Goal: Entertainment & Leisure: Consume media (video, audio)

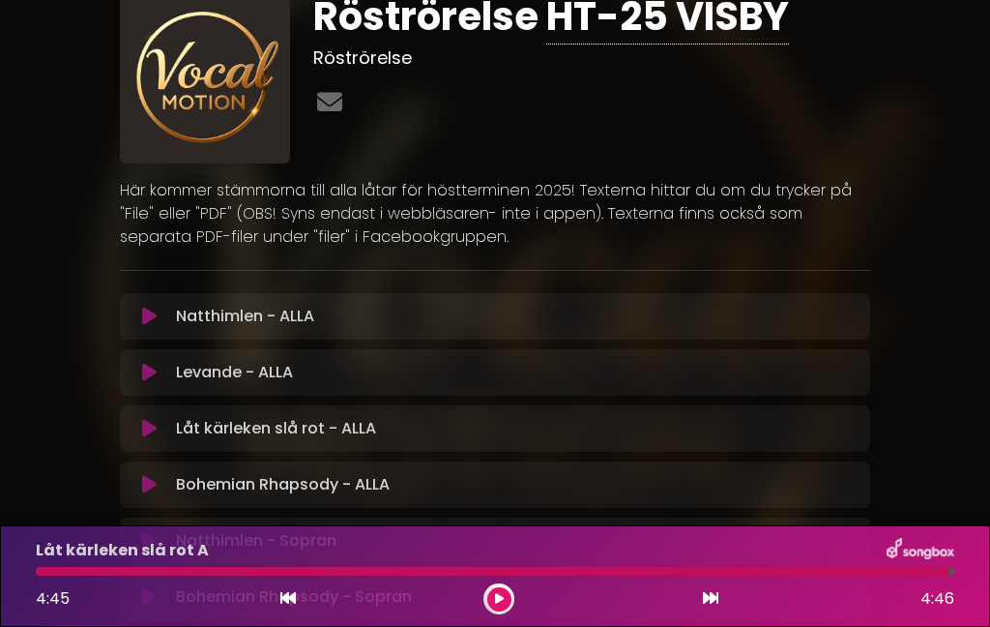
scroll to position [41, 0]
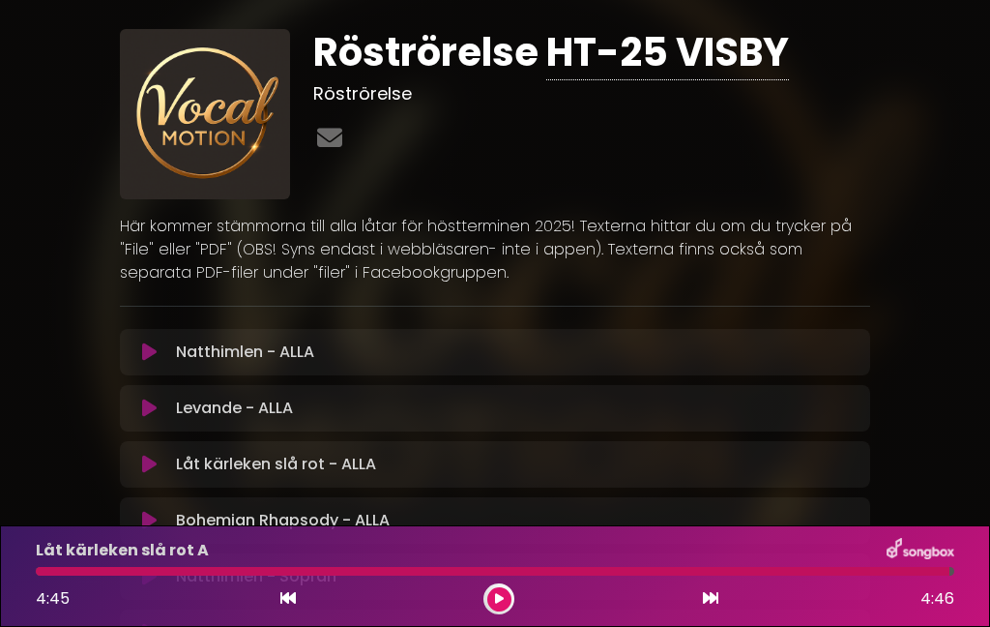
click at [843, 369] on div "Natthimlen - ALLA Laddar spår... [GEOGRAPHIC_DATA]" at bounding box center [495, 352] width 751 height 46
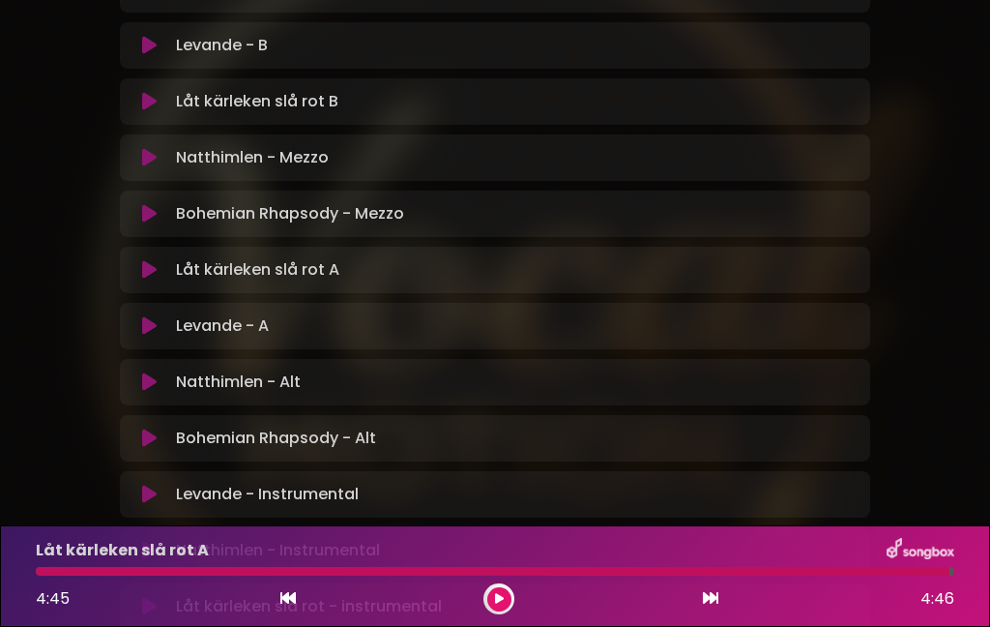
scroll to position [695, 0]
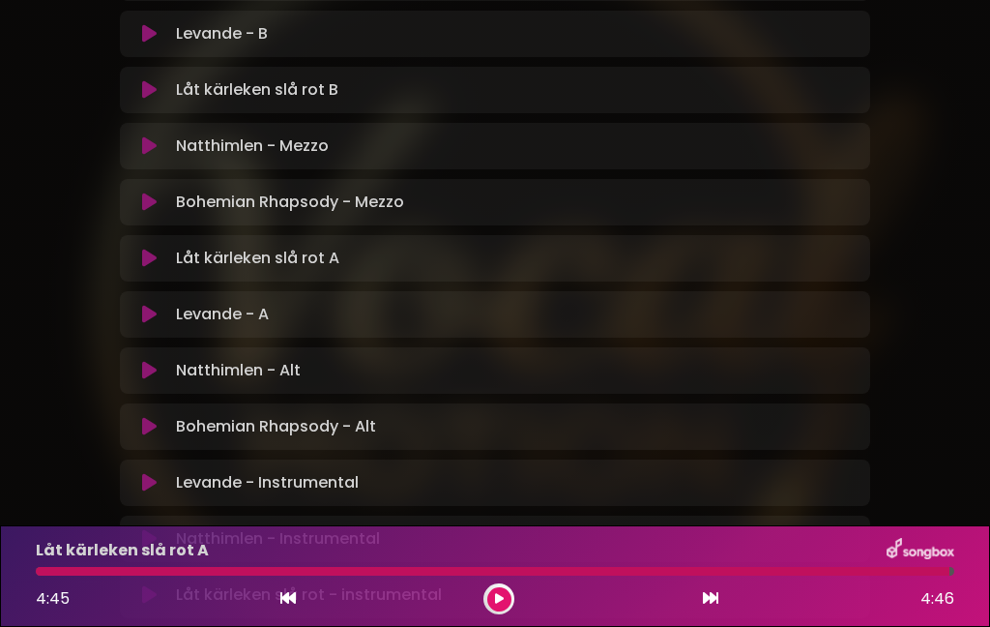
click at [151, 264] on icon at bounding box center [149, 258] width 15 height 19
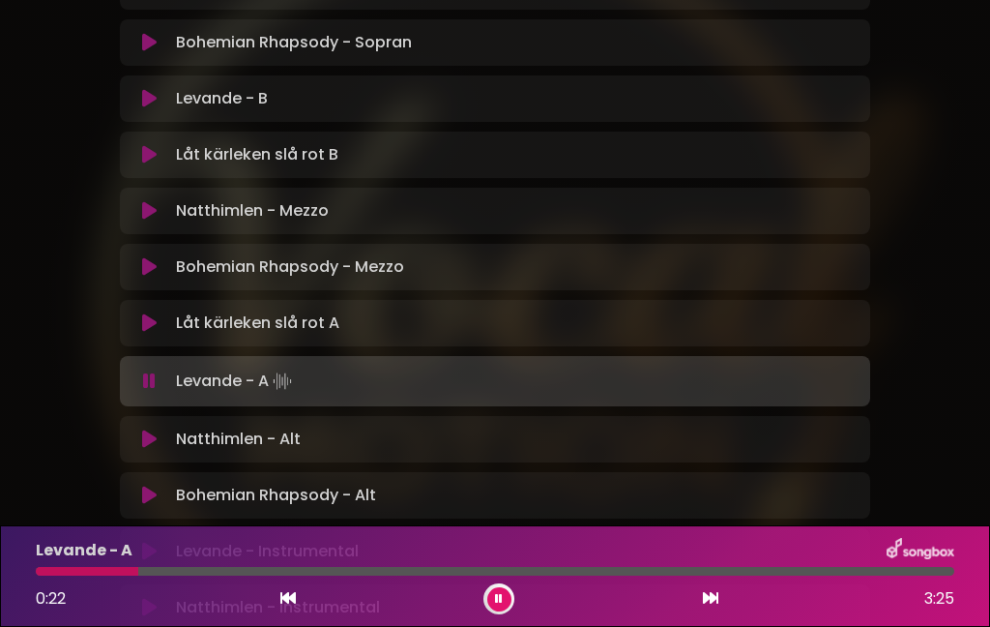
scroll to position [632, 0]
click at [489, 601] on button at bounding box center [499, 599] width 24 height 24
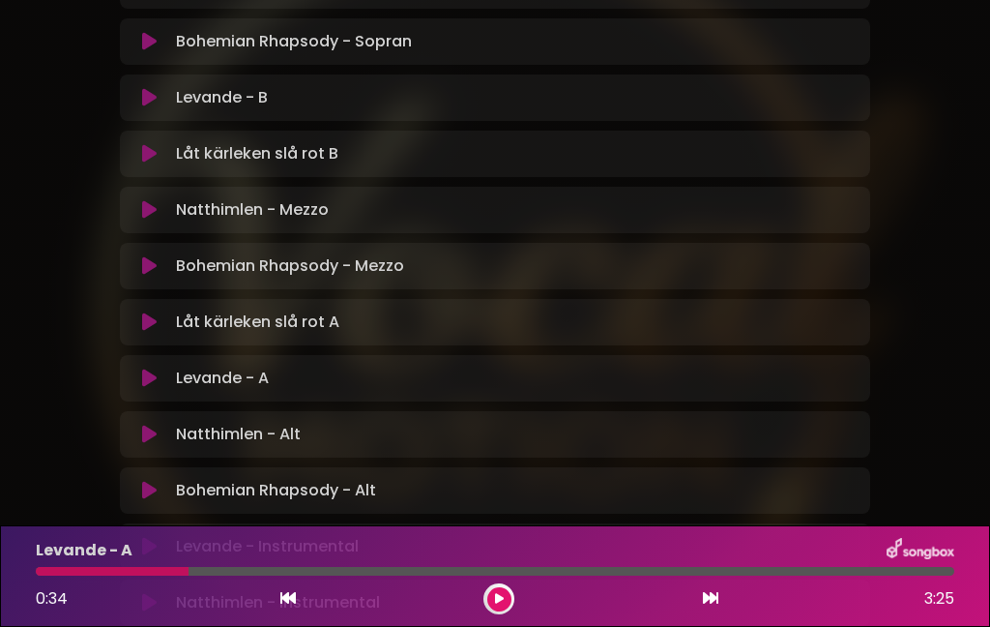
click at [48, 572] on div at bounding box center [112, 571] width 153 height 9
click at [52, 591] on font "0:34" at bounding box center [52, 598] width 32 height 22
click at [280, 608] on button at bounding box center [288, 598] width 17 height 25
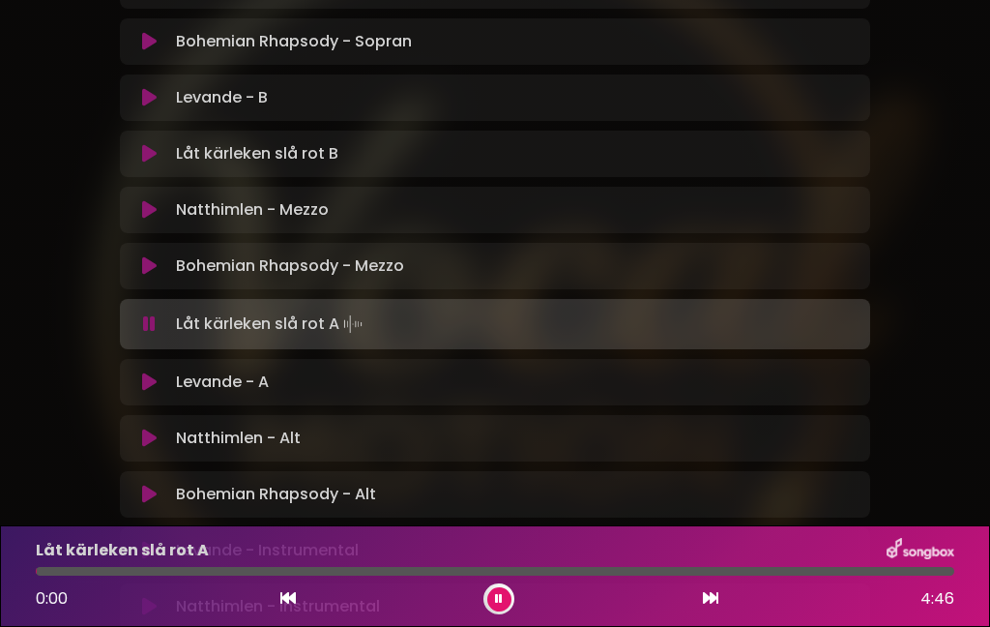
click at [282, 617] on div "Låt kärleken slå rot A 0:00 4:46" at bounding box center [495, 576] width 990 height 102
click at [496, 621] on div "Låt kärleken slå rot A 0:46 4:46" at bounding box center [495, 576] width 990 height 102
click at [509, 596] on button at bounding box center [499, 599] width 24 height 24
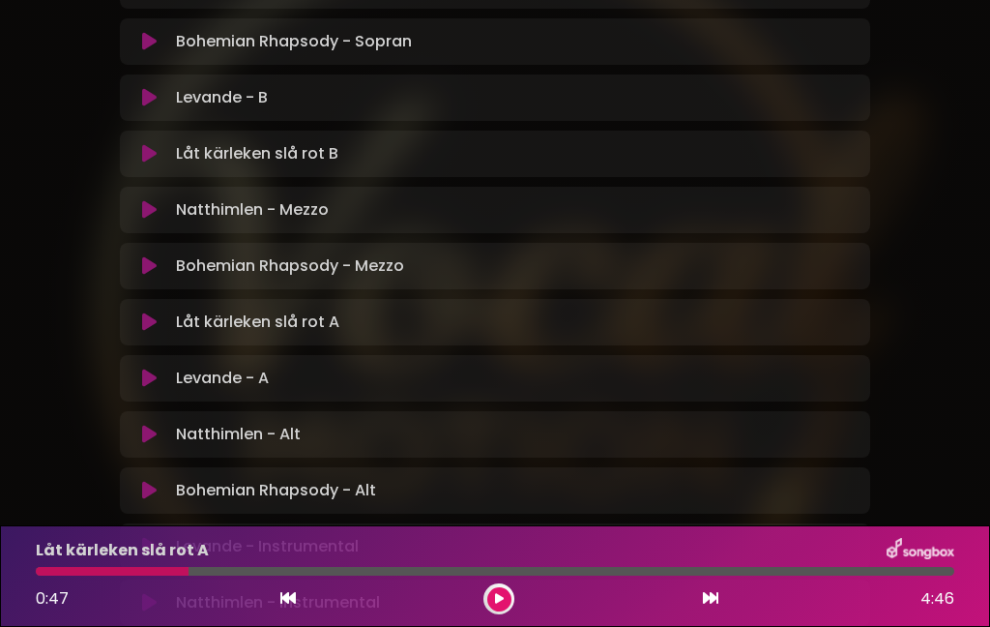
click at [173, 573] on div at bounding box center [112, 571] width 153 height 9
click at [142, 574] on div at bounding box center [112, 571] width 153 height 9
click at [493, 608] on button at bounding box center [499, 599] width 24 height 24
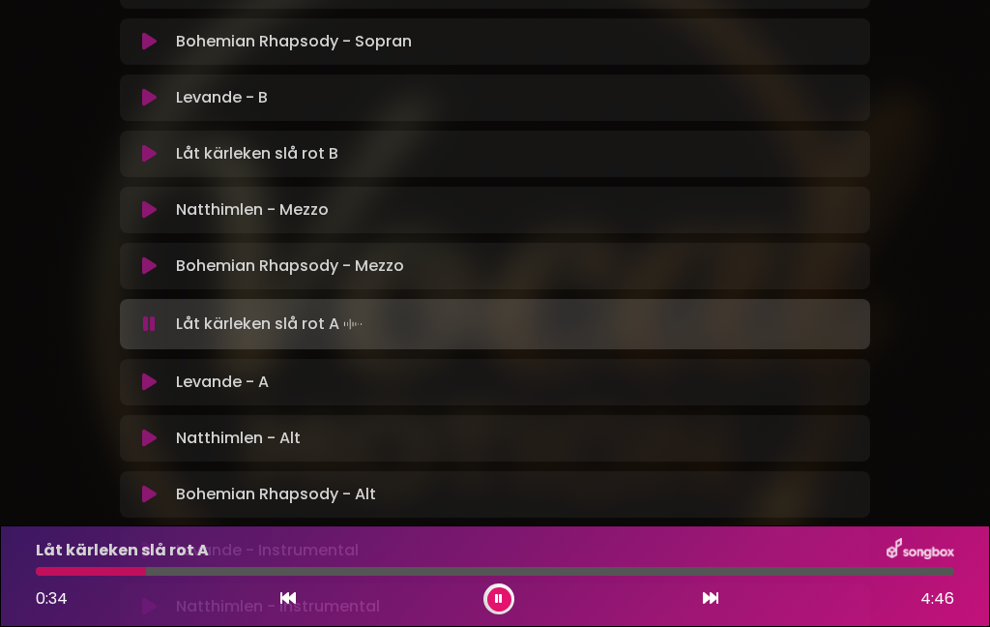
click at [110, 575] on div at bounding box center [91, 571] width 110 height 9
click at [224, 573] on div at bounding box center [174, 571] width 276 height 9
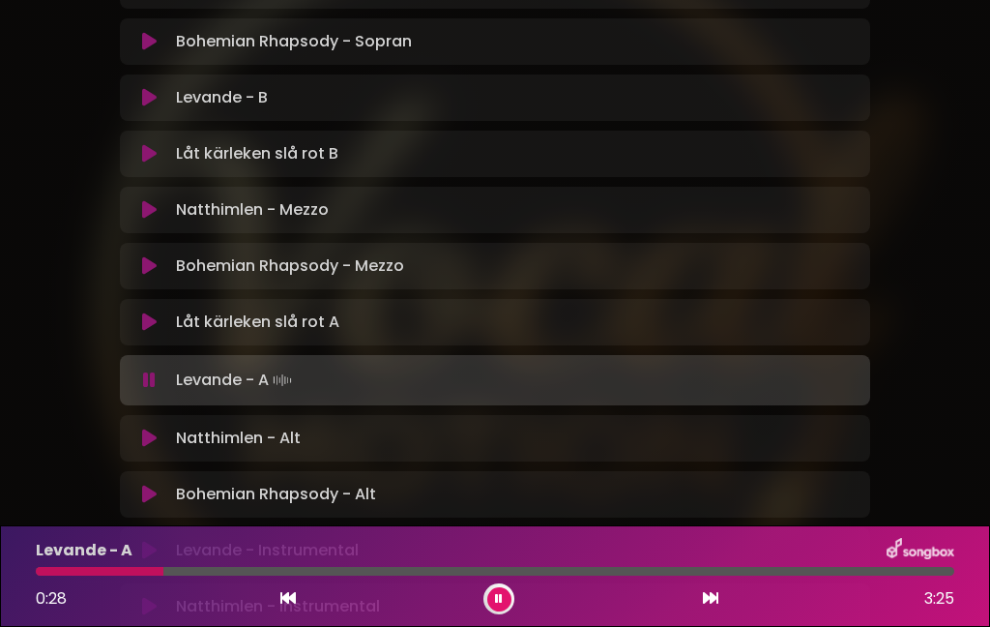
click at [505, 603] on button at bounding box center [499, 599] width 24 height 24
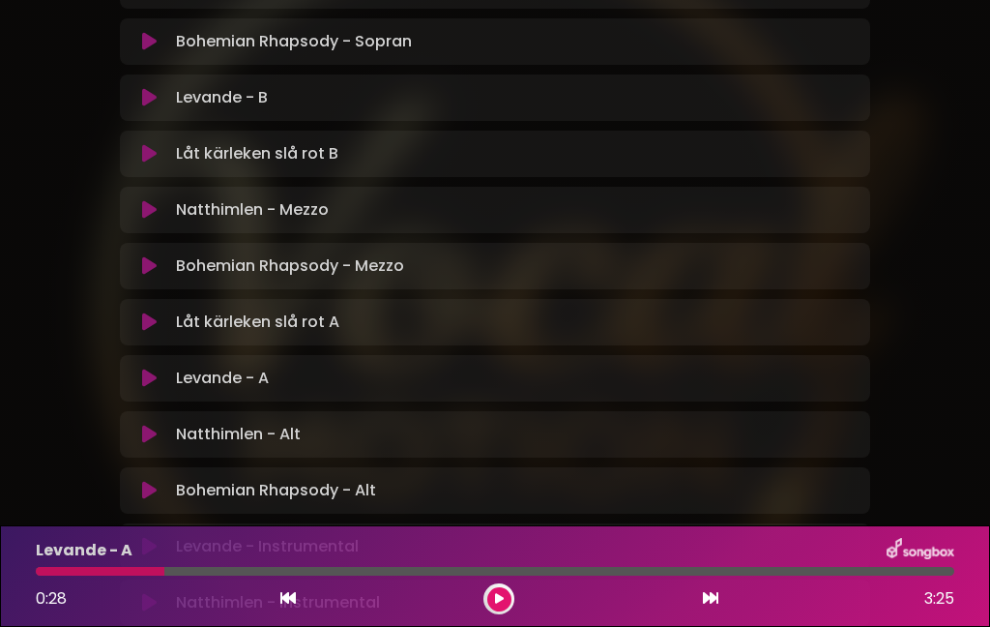
click at [94, 573] on div at bounding box center [100, 571] width 129 height 9
click at [103, 573] on div at bounding box center [100, 571] width 129 height 9
click at [498, 618] on div "Levande - A 0:28 3:25" at bounding box center [495, 576] width 990 height 102
click at [491, 615] on div "Levande - A 0:28 3:25" at bounding box center [495, 576] width 990 height 102
click at [498, 609] on button at bounding box center [499, 599] width 24 height 24
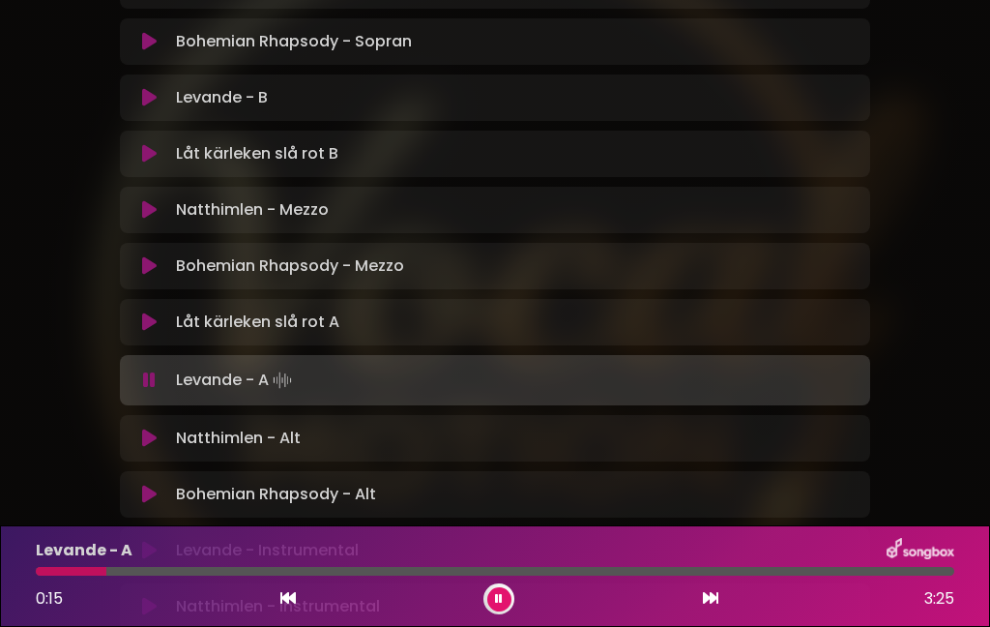
click at [69, 571] on div at bounding box center [71, 571] width 71 height 9
click at [86, 575] on div at bounding box center [495, 571] width 919 height 9
click at [231, 573] on div at bounding box center [185, 571] width 299 height 9
click at [249, 573] on div at bounding box center [495, 571] width 919 height 9
click at [383, 573] on div at bounding box center [257, 571] width 442 height 9
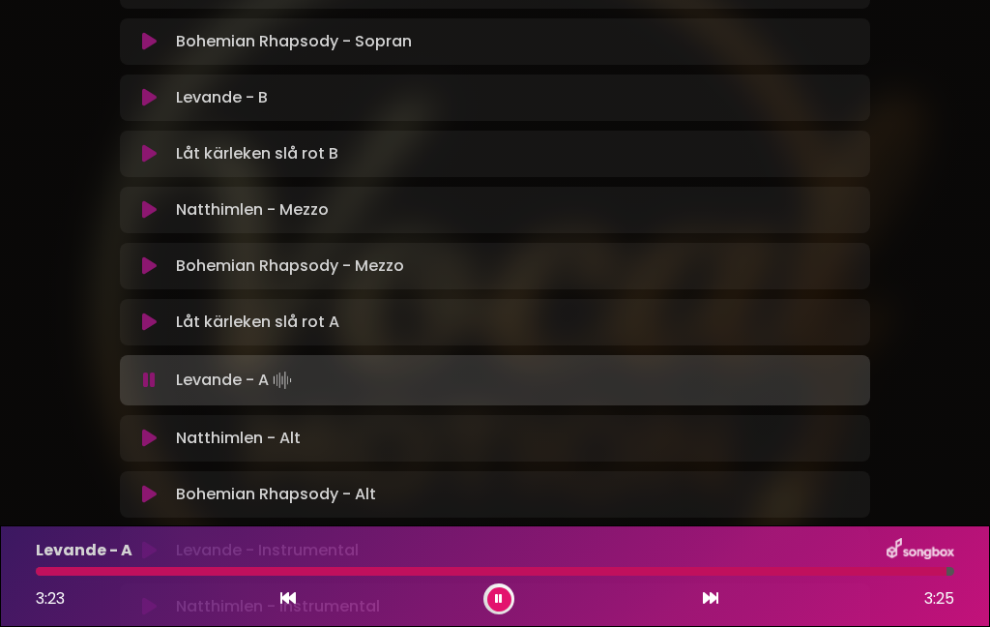
click at [500, 610] on button at bounding box center [499, 599] width 24 height 24
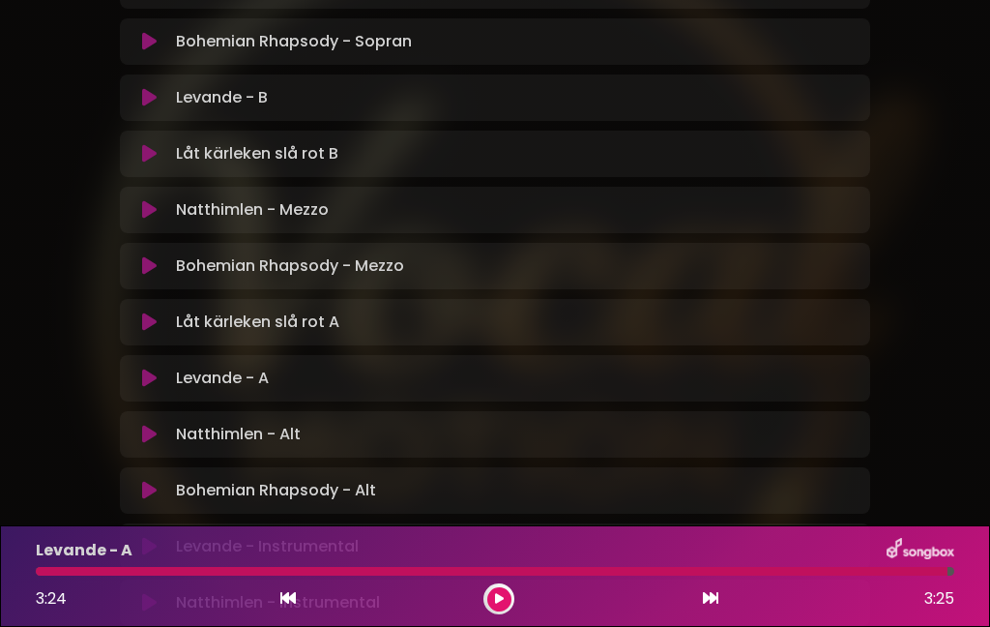
click at [343, 207] on div "Natthimlen - Mezzo Laddar spår..." at bounding box center [513, 209] width 691 height 23
click at [189, 222] on div "Natthimlen - Mezzo Laddar spår... [GEOGRAPHIC_DATA]" at bounding box center [495, 210] width 751 height 46
click at [155, 229] on div "Natthimlen - Mezzo Laddar spår... [GEOGRAPHIC_DATA]" at bounding box center [495, 210] width 751 height 46
click at [163, 212] on button at bounding box center [150, 209] width 37 height 19
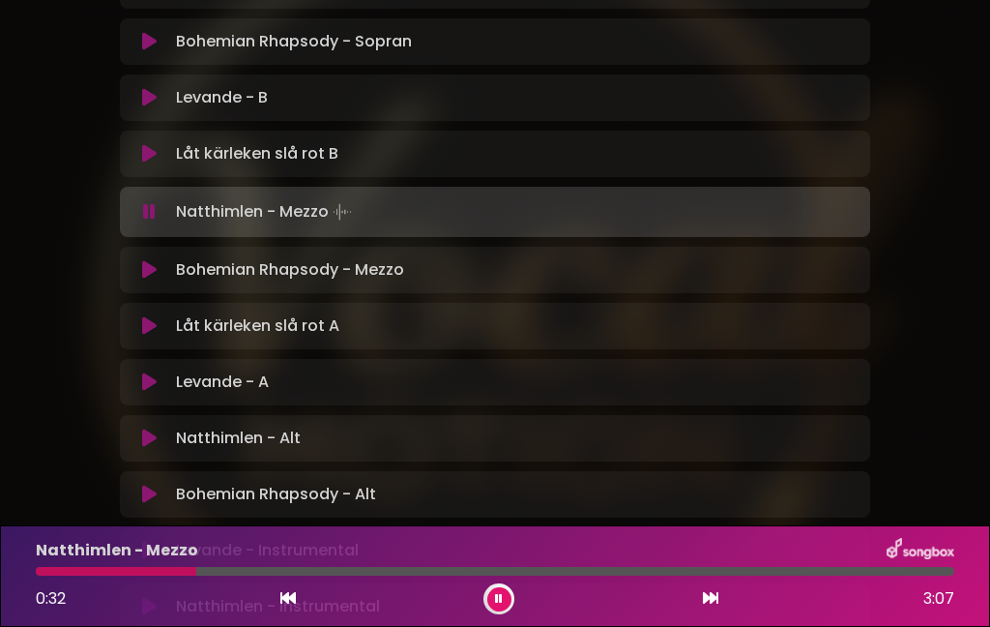
click at [129, 572] on div at bounding box center [116, 571] width 161 height 9
click at [183, 574] on div at bounding box center [139, 571] width 207 height 9
click at [163, 569] on div at bounding box center [119, 571] width 167 height 9
click at [210, 572] on div at bounding box center [159, 571] width 247 height 9
click at [193, 573] on div at bounding box center [148, 571] width 224 height 9
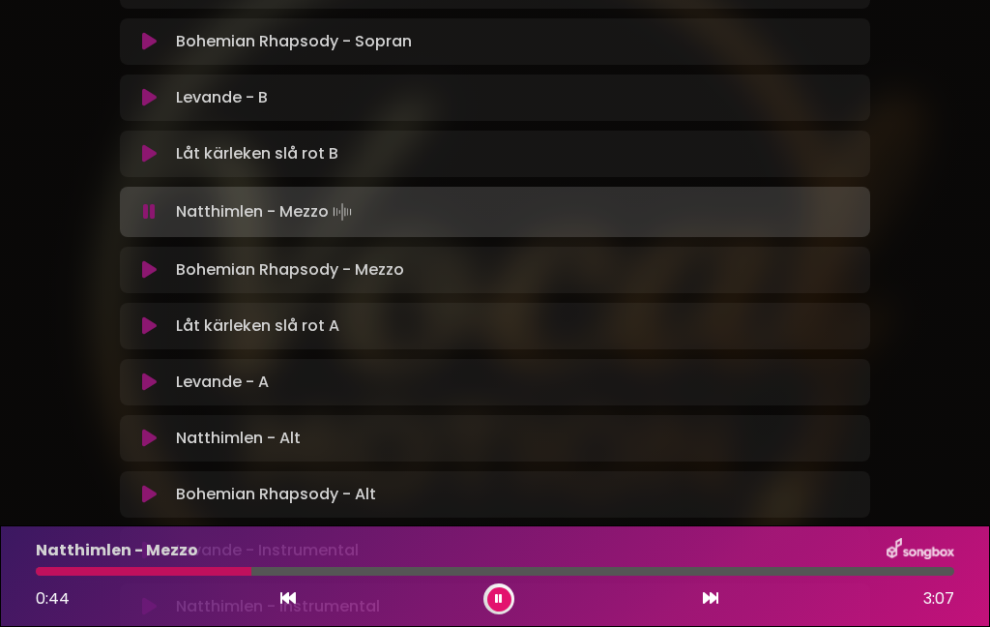
click at [206, 575] on div at bounding box center [144, 571] width 216 height 9
click at [389, 573] on div at bounding box center [235, 571] width 399 height 9
click at [343, 586] on div "1:18 3:07" at bounding box center [495, 598] width 942 height 31
click at [354, 575] on div at bounding box center [230, 571] width 388 height 9
click at [418, 573] on div at bounding box center [260, 571] width 448 height 9
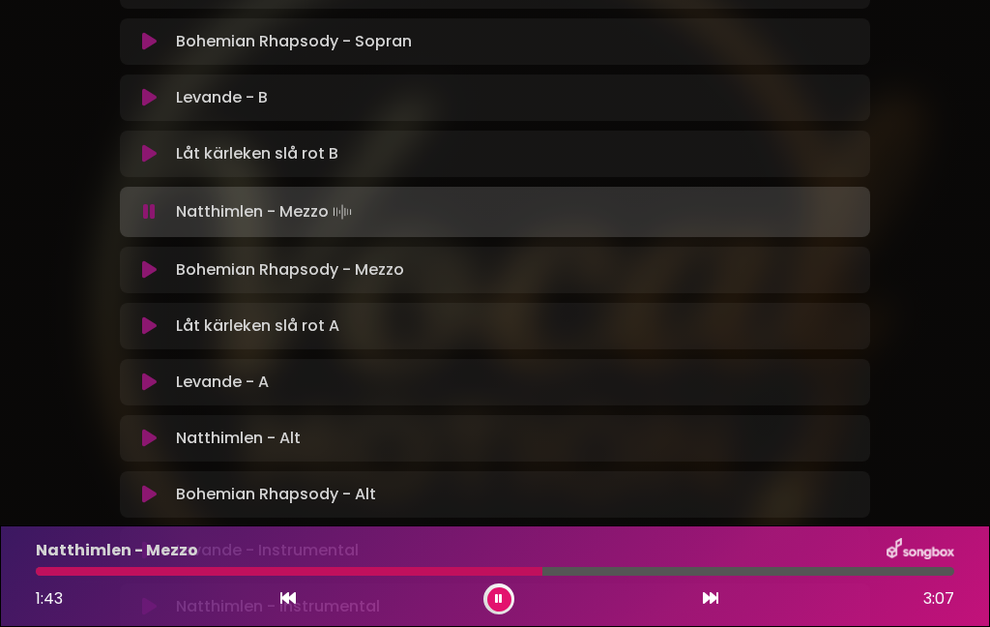
click at [449, 573] on div at bounding box center [289, 571] width 507 height 9
click at [449, 587] on div "1:41 3:07" at bounding box center [495, 598] width 942 height 31
click at [418, 573] on div at bounding box center [286, 571] width 500 height 9
click at [638, 569] on div at bounding box center [378, 571] width 685 height 9
click at [52, 571] on div at bounding box center [460, 571] width 848 height 9
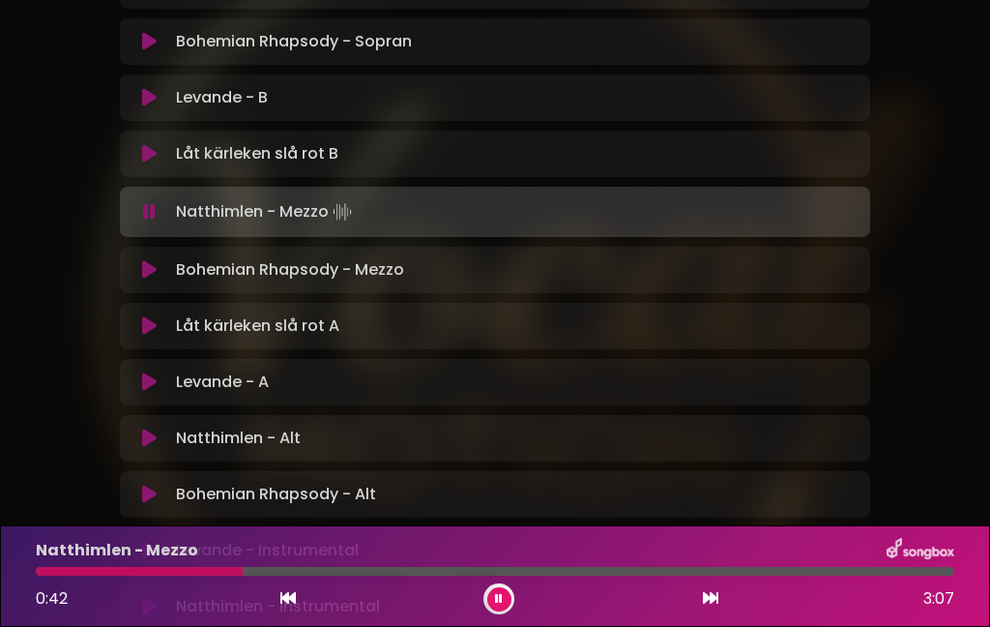
click at [205, 568] on div at bounding box center [139, 571] width 207 height 9
click at [246, 568] on div at bounding box center [168, 571] width 265 height 9
click at [201, 572] on div at bounding box center [153, 571] width 235 height 9
click at [70, 575] on div at bounding box center [255, 571] width 439 height 9
click at [187, 571] on div at bounding box center [128, 571] width 185 height 9
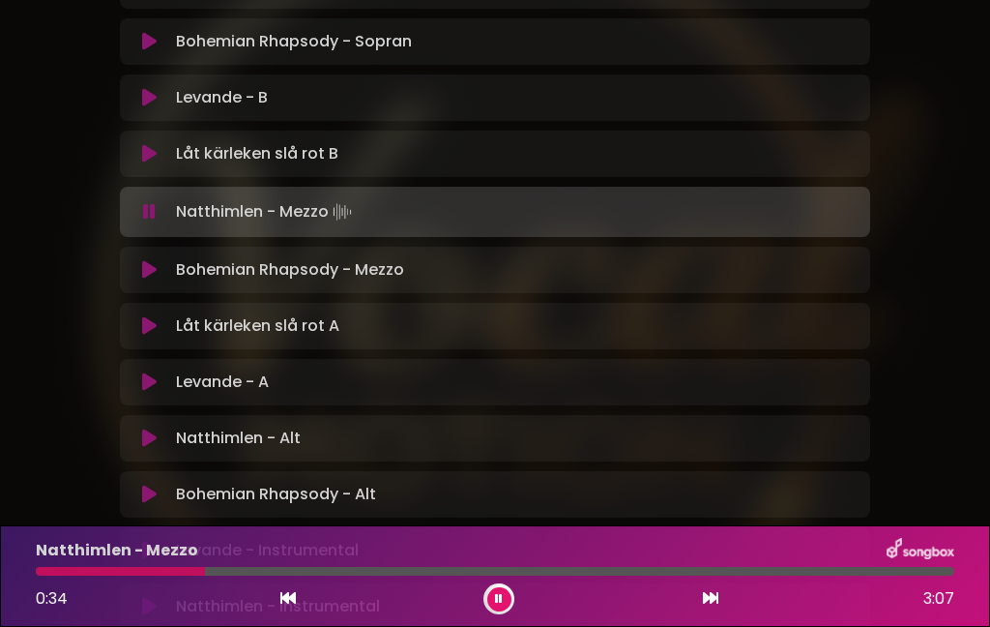
click at [165, 568] on div at bounding box center [120, 571] width 169 height 9
click at [138, 574] on div at bounding box center [102, 571] width 132 height 9
click at [359, 575] on div at bounding box center [234, 571] width 397 height 9
click at [401, 571] on div at bounding box center [247, 571] width 423 height 9
click at [413, 605] on div "1:14 3:07" at bounding box center [495, 598] width 942 height 31
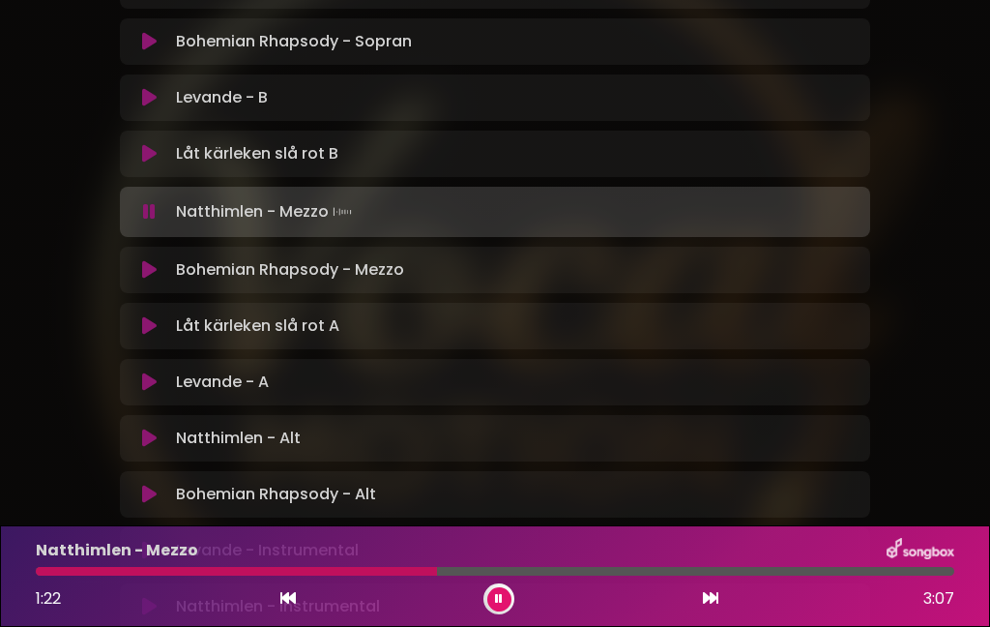
click at [349, 574] on div at bounding box center [236, 571] width 401 height 9
click at [424, 575] on div at bounding box center [270, 571] width 469 height 9
click at [364, 575] on div at bounding box center [251, 571] width 431 height 9
click at [494, 604] on button at bounding box center [499, 599] width 24 height 24
